Goal: Information Seeking & Learning: Learn about a topic

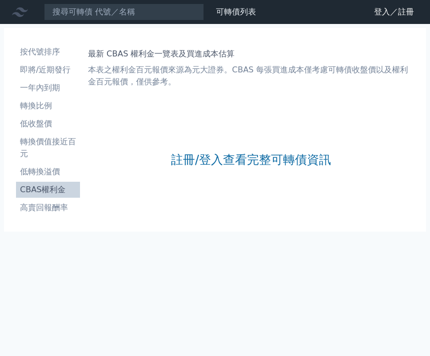
click at [270, 173] on div "註冊/登入查看完整可轉債資訊" at bounding box center [251, 160] width 160 height 120
click at [285, 157] on link "註冊/登入查看完整可轉債資訊" at bounding box center [251, 160] width 160 height 16
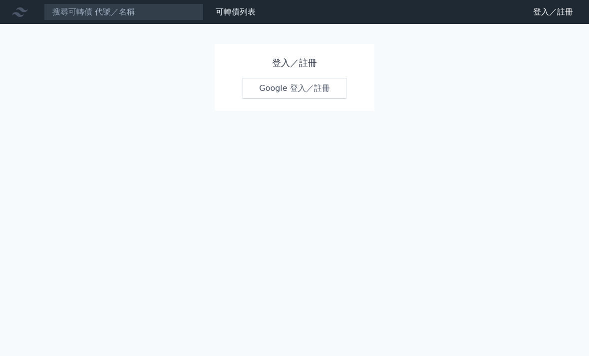
click at [306, 98] on link "Google 登入／註冊" at bounding box center [295, 88] width 104 height 21
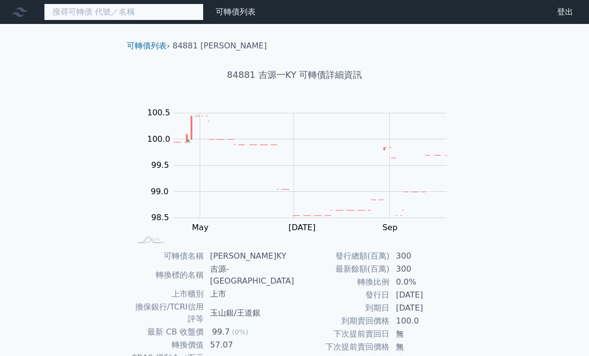
click at [126, 8] on input at bounding box center [124, 11] width 160 height 17
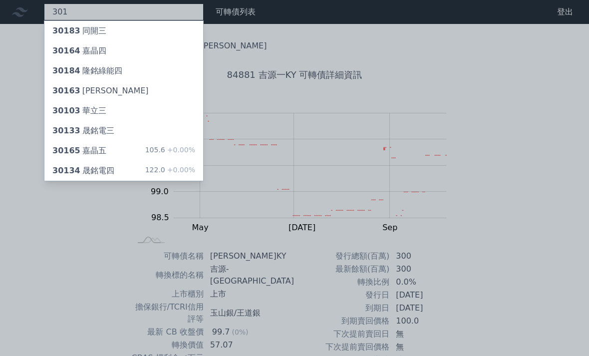
type input "301"
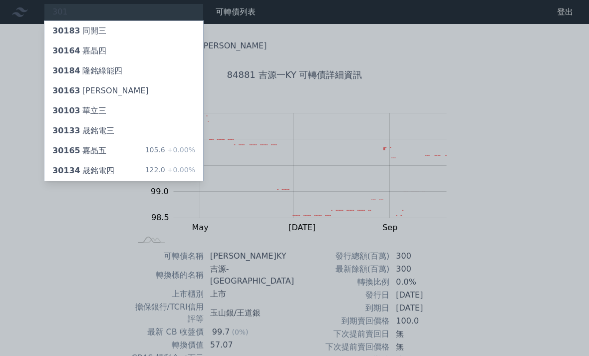
click at [76, 136] on div "30133 晟銘電三" at bounding box center [83, 131] width 62 height 12
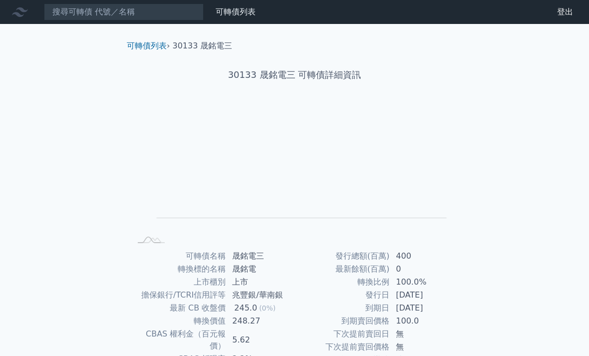
click at [458, 178] on div "Zoom Out L L Chart created using amCharts library" at bounding box center [295, 176] width 352 height 140
